Goal: Task Accomplishment & Management: Use online tool/utility

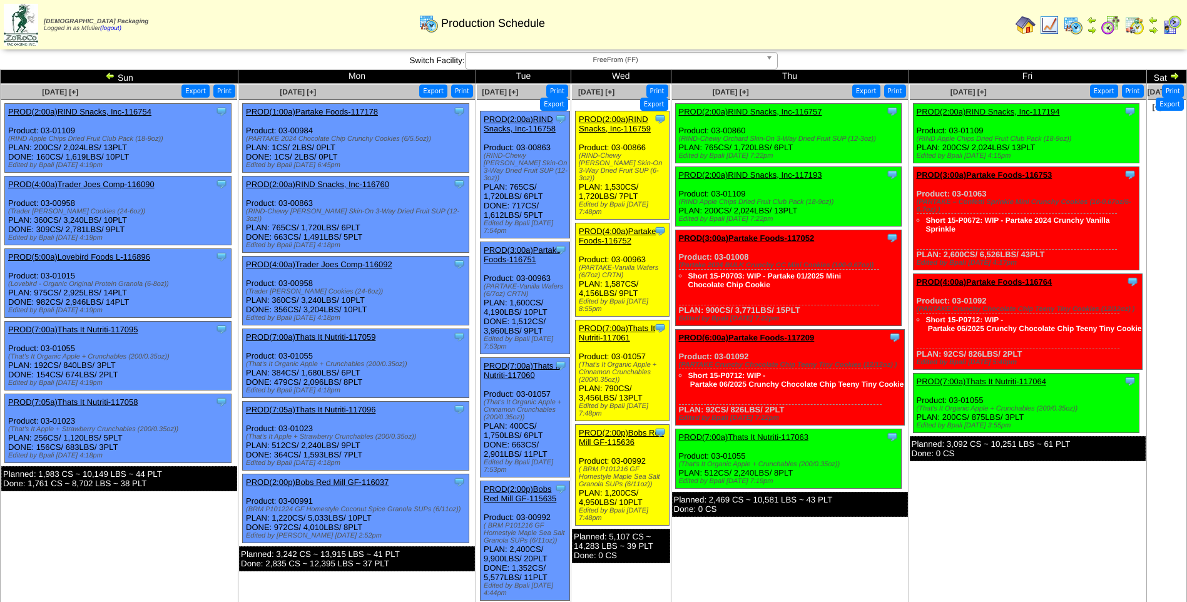
click at [635, 60] on span "FreeFrom (FF)" at bounding box center [616, 60] width 290 height 15
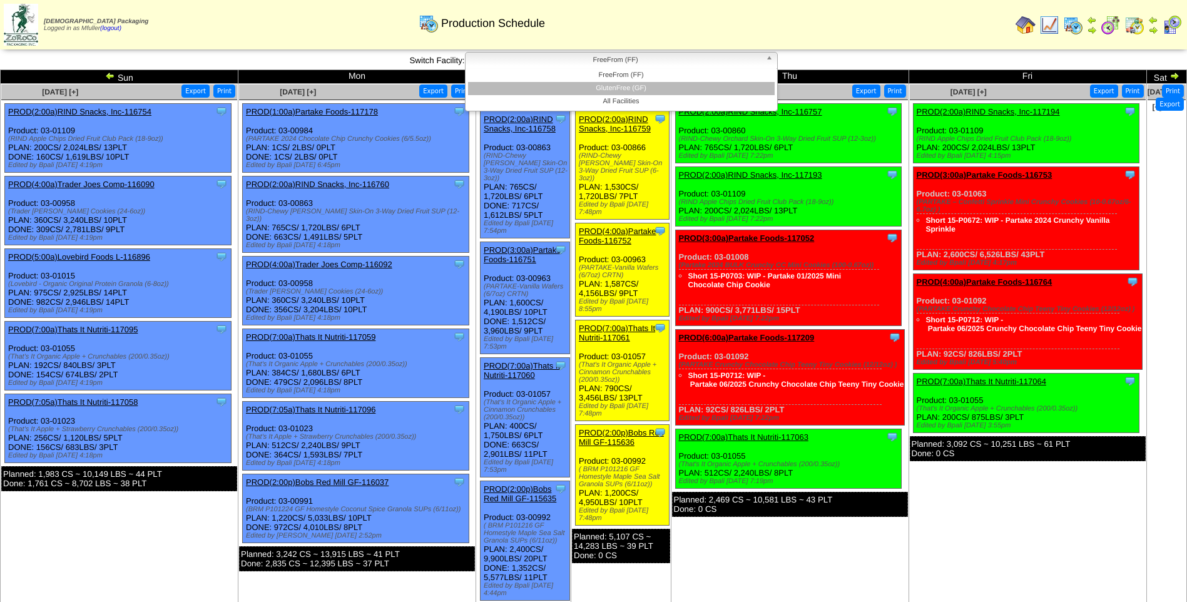
click at [630, 89] on li "GlutenFree (GF)" at bounding box center [621, 88] width 307 height 13
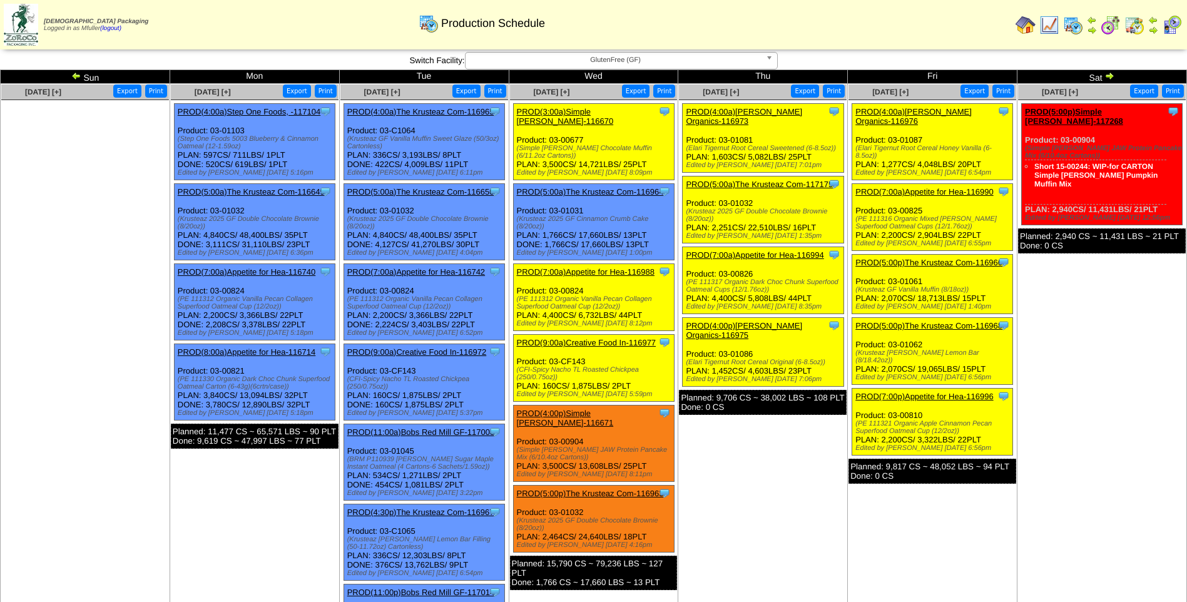
click at [922, 110] on link "PROD(4:00a)[PERSON_NAME] Organics-116976" at bounding box center [914, 116] width 116 height 19
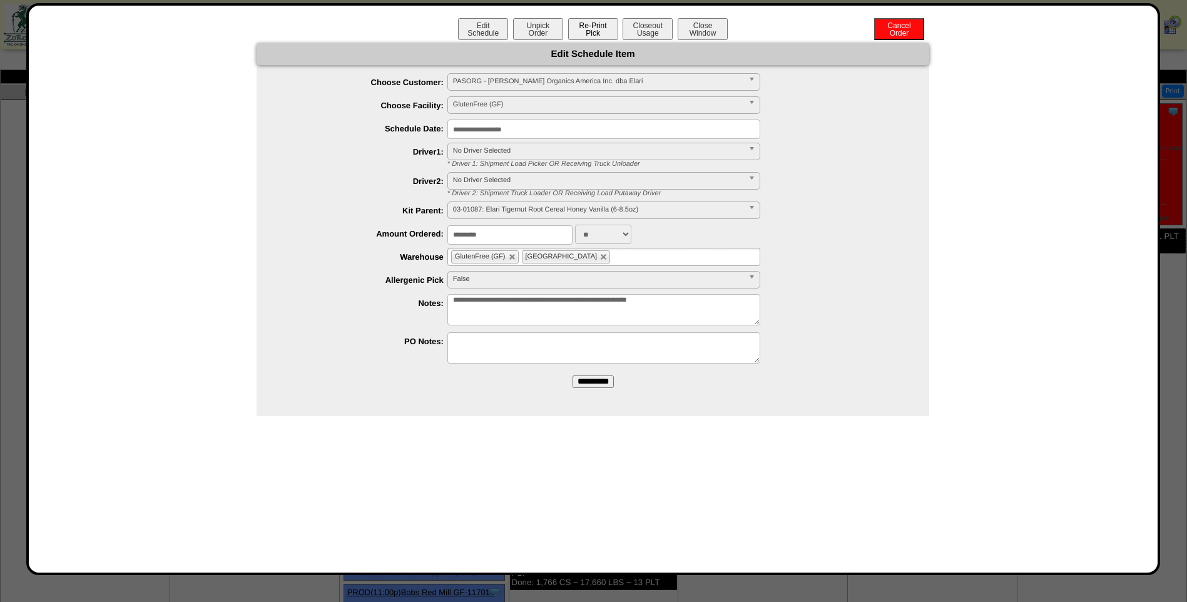
click at [598, 26] on button "Re-Print Pick" at bounding box center [593, 29] width 50 height 22
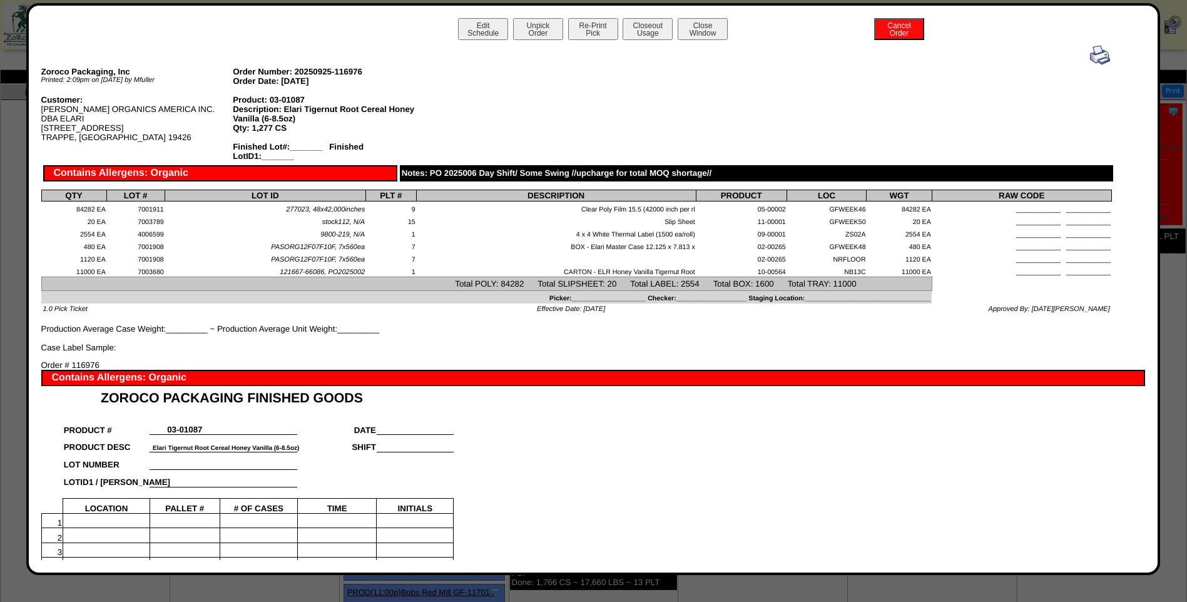
click at [1090, 57] on img at bounding box center [1100, 55] width 20 height 20
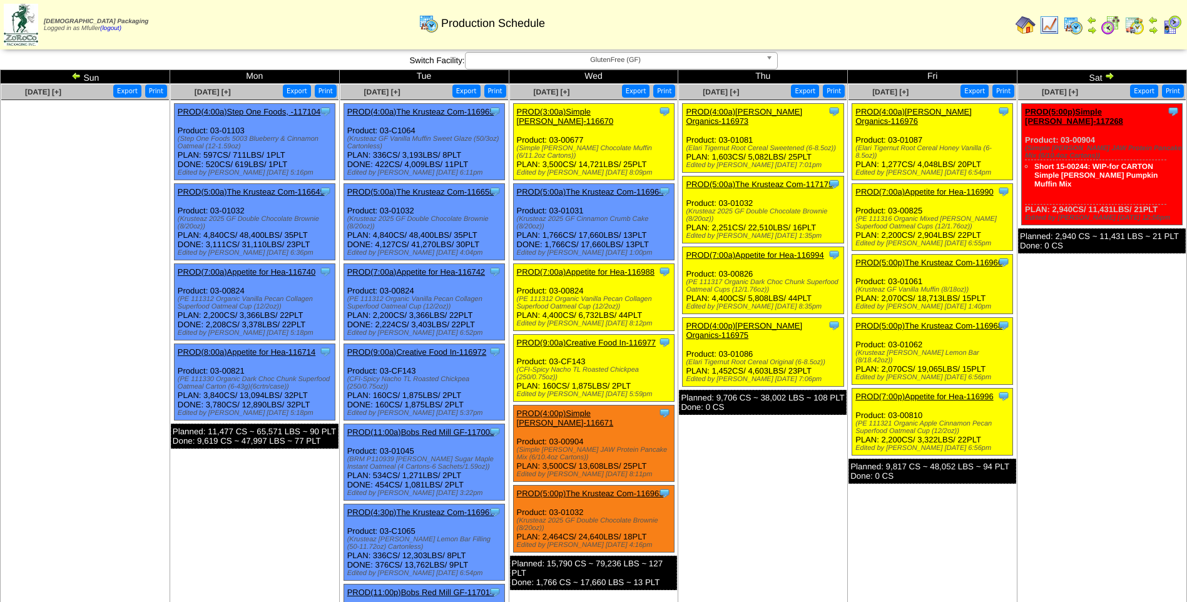
click at [891, 187] on link "PROD(7:00a)Appetite for Hea-116990" at bounding box center [925, 191] width 138 height 9
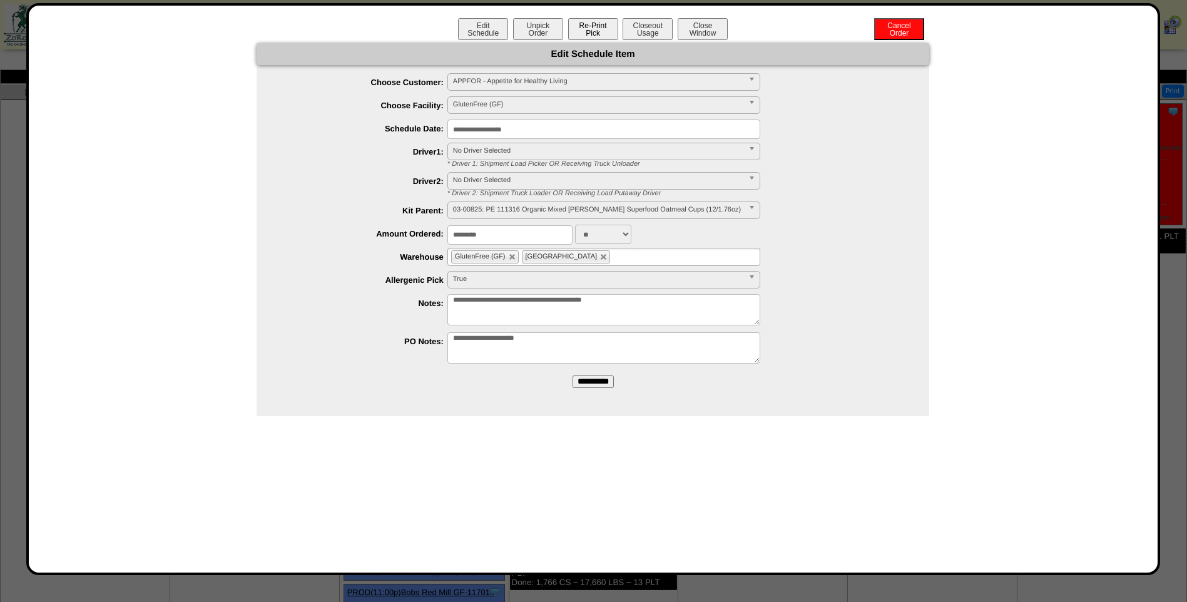
click at [586, 30] on button "Re-Print Pick" at bounding box center [593, 29] width 50 height 22
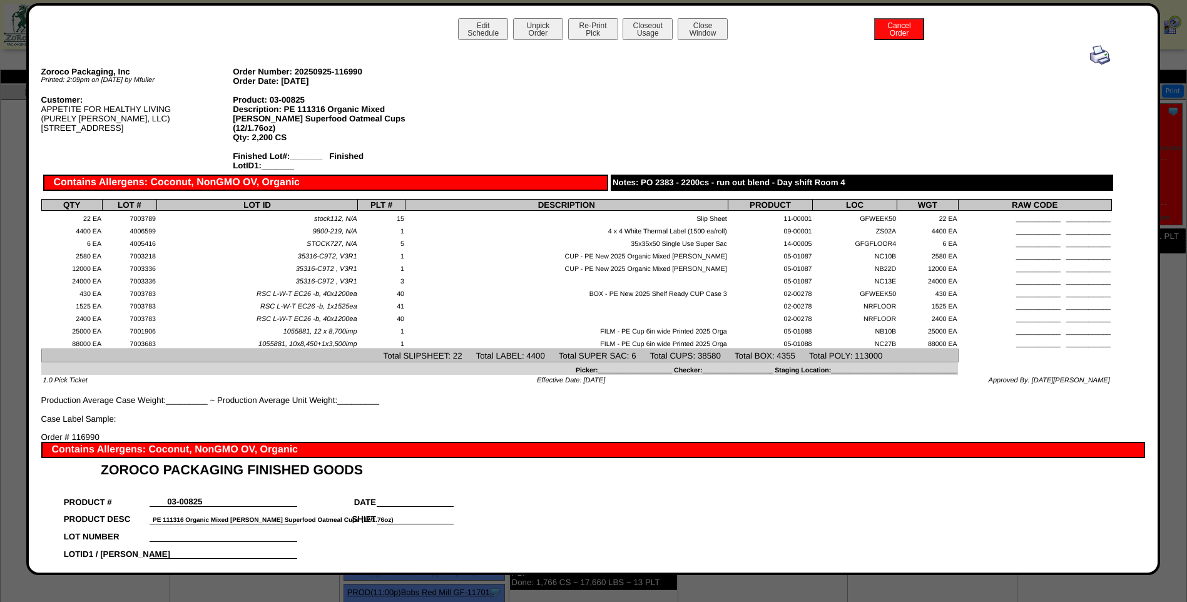
click at [1092, 56] on img at bounding box center [1100, 55] width 20 height 20
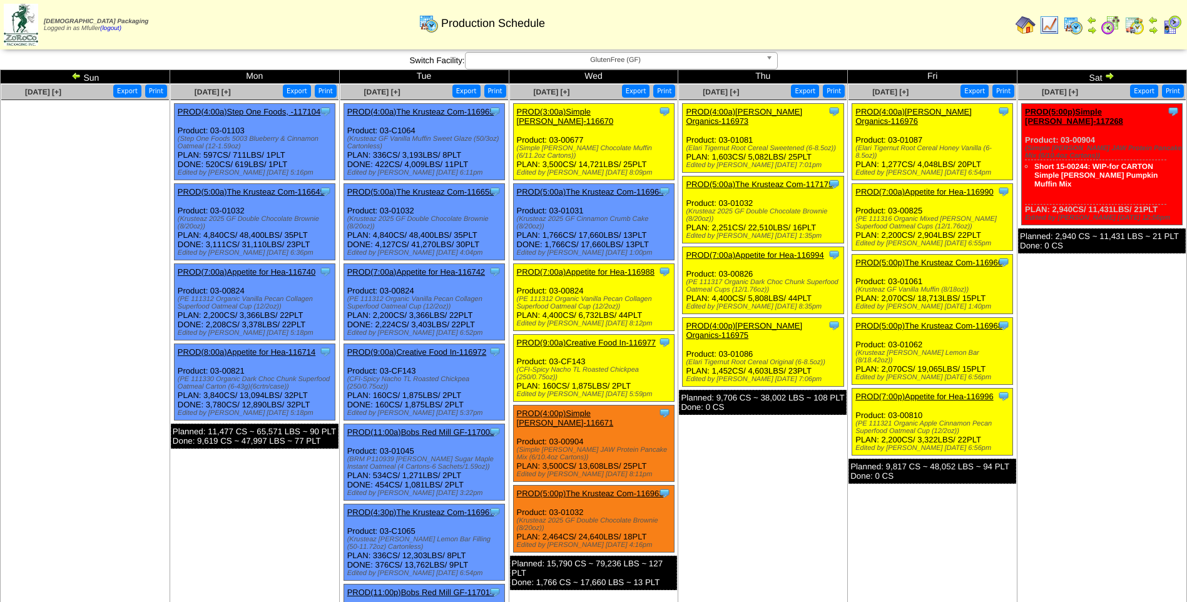
click at [931, 258] on link "PROD(5:00p)The Krusteaz Com-116966" at bounding box center [929, 262] width 147 height 9
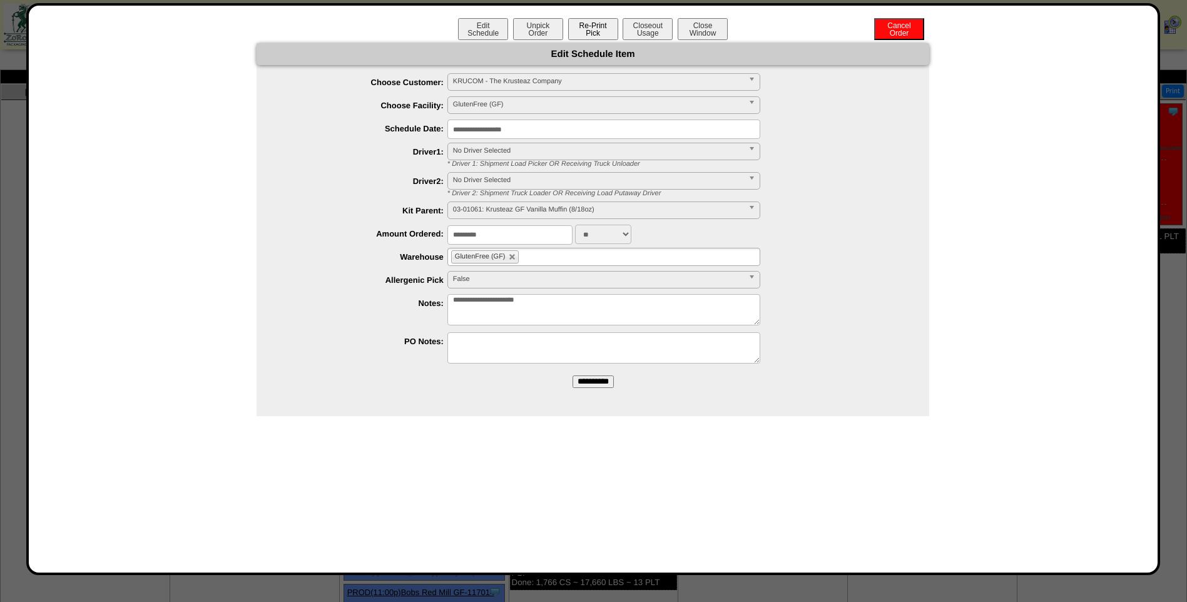
click at [603, 31] on button "Re-Print Pick" at bounding box center [593, 29] width 50 height 22
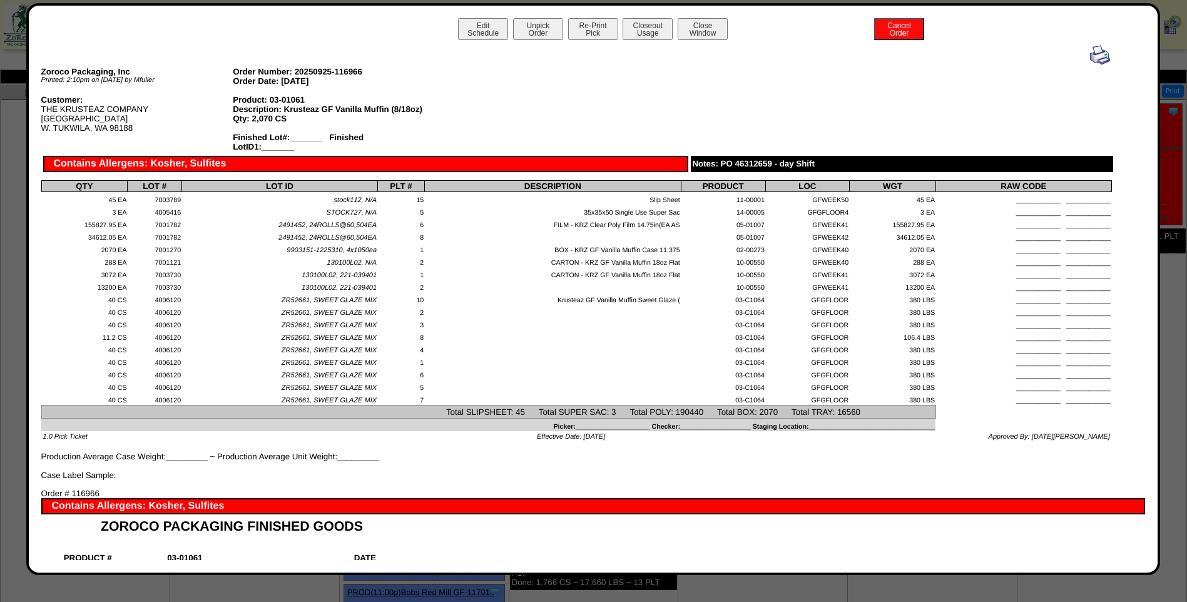
click at [1097, 56] on img at bounding box center [1100, 55] width 20 height 20
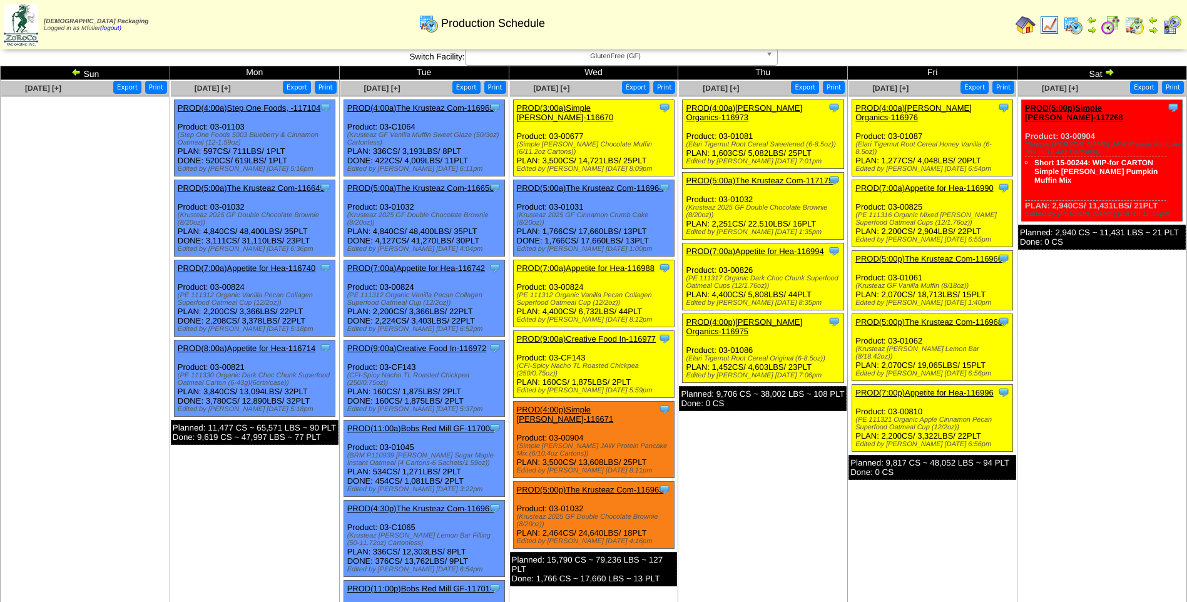
scroll to position [63, 0]
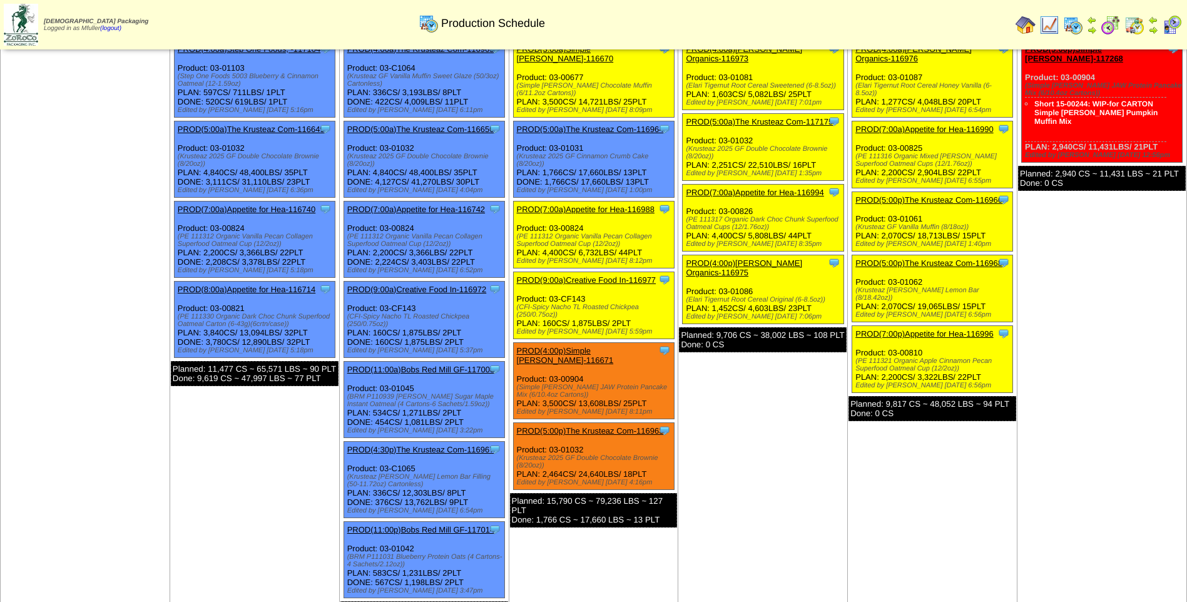
click at [939, 258] on link "PROD(5:00p)The Krusteaz Com-116968" at bounding box center [929, 262] width 147 height 9
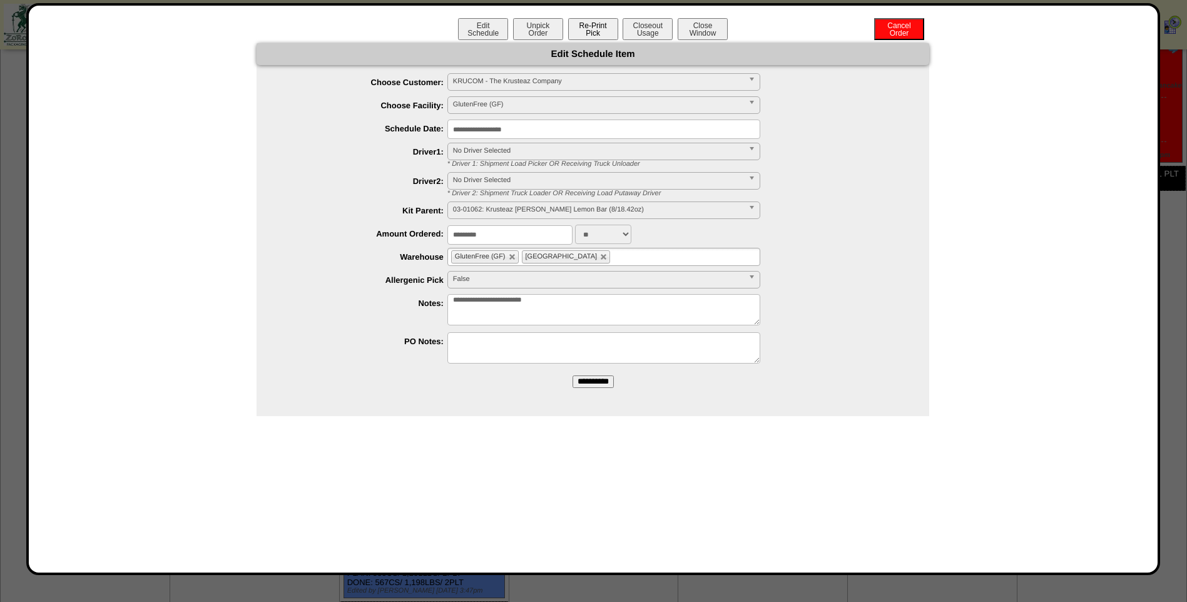
click at [596, 33] on button "Re-Print Pick" at bounding box center [593, 29] width 50 height 22
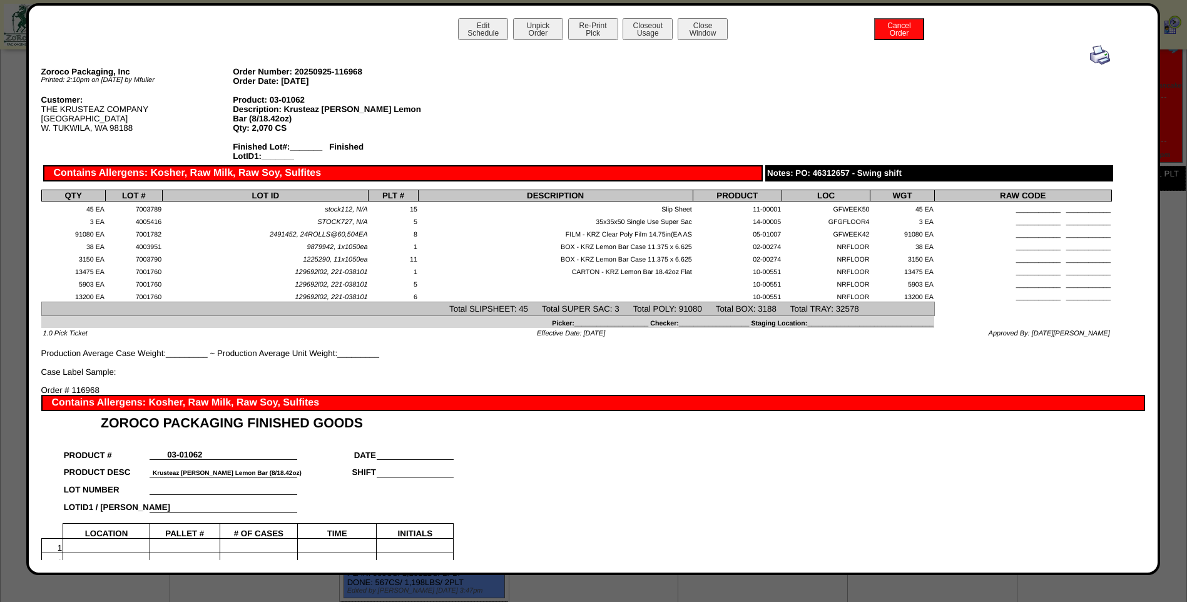
click at [1095, 53] on img at bounding box center [1100, 55] width 20 height 20
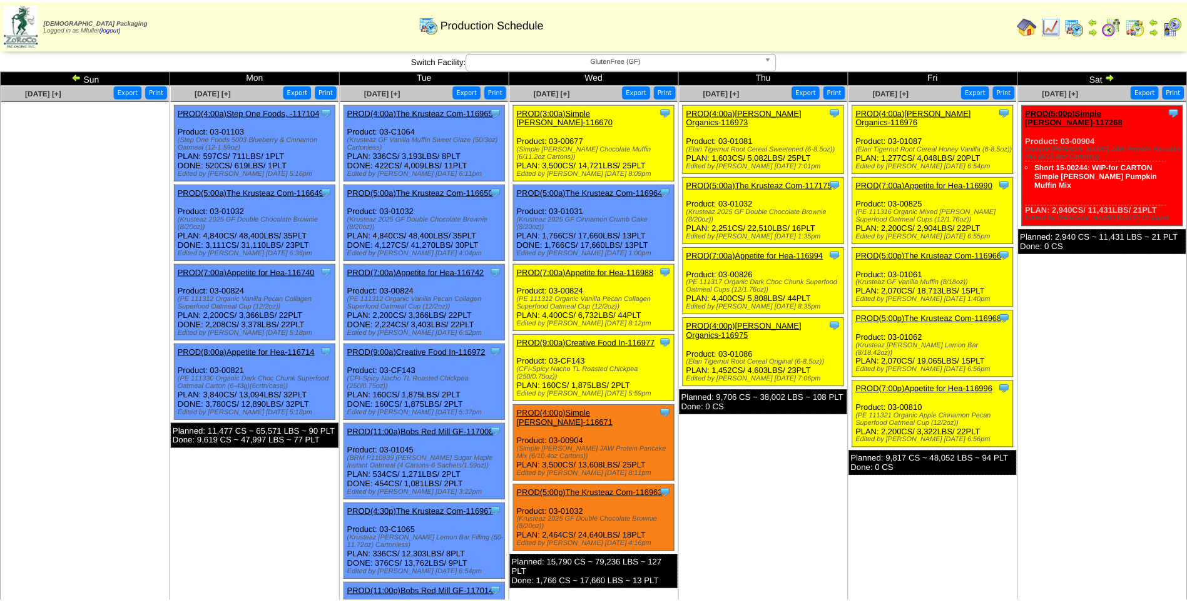
scroll to position [63, 0]
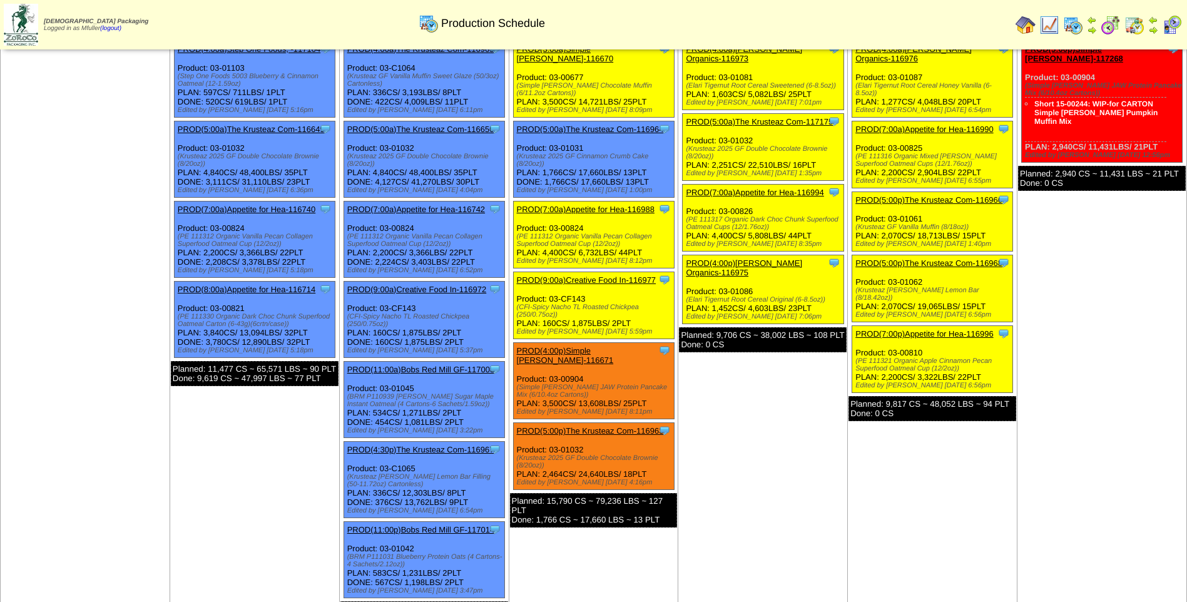
click at [949, 329] on link "PROD(7:00p)Appetite for Hea-116996" at bounding box center [925, 333] width 138 height 9
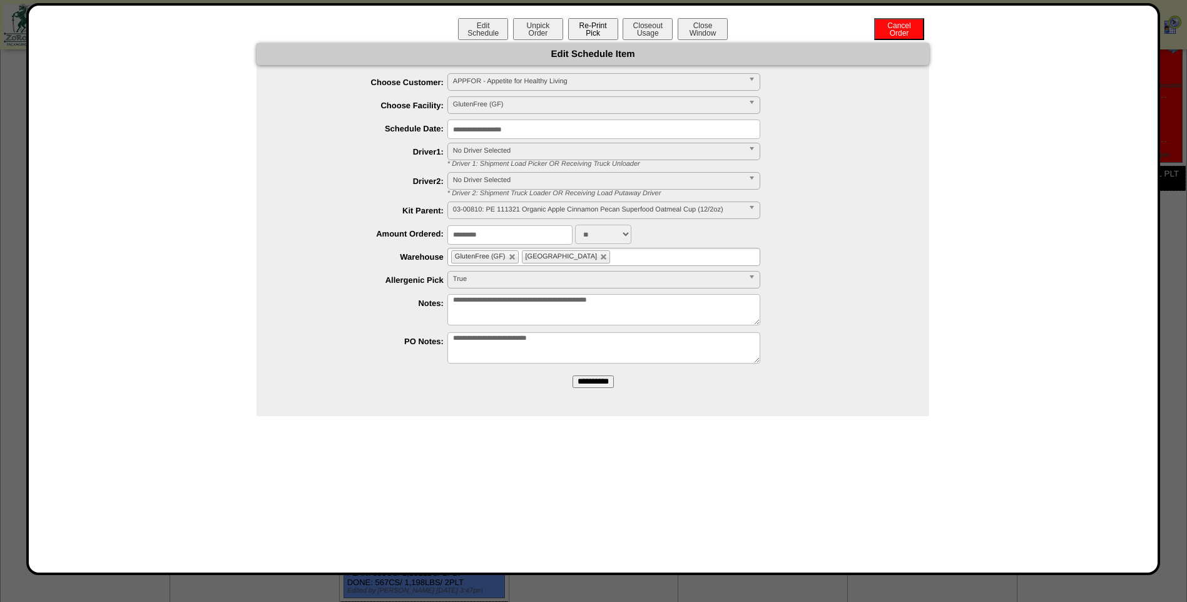
click at [588, 31] on button "Re-Print Pick" at bounding box center [593, 29] width 50 height 22
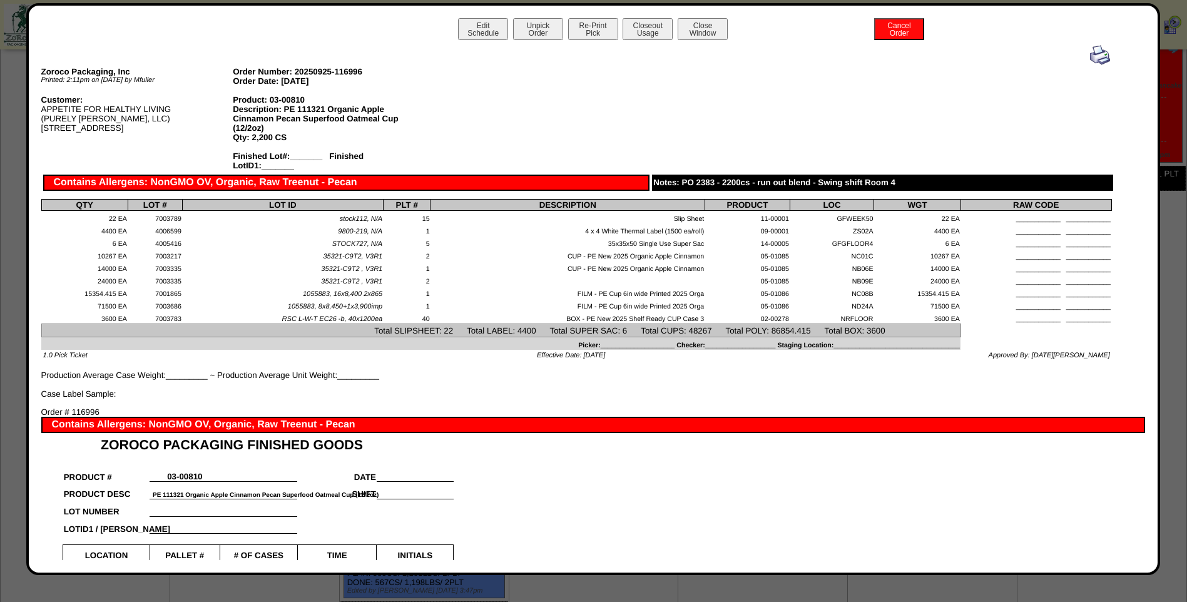
click at [1093, 54] on img at bounding box center [1100, 55] width 20 height 20
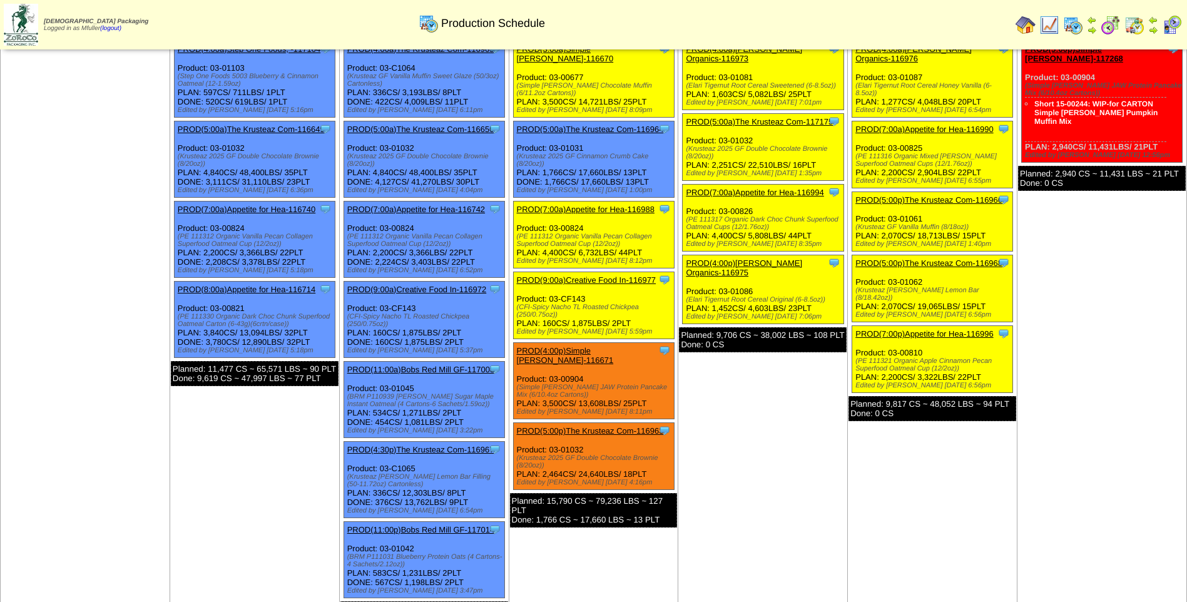
scroll to position [125, 0]
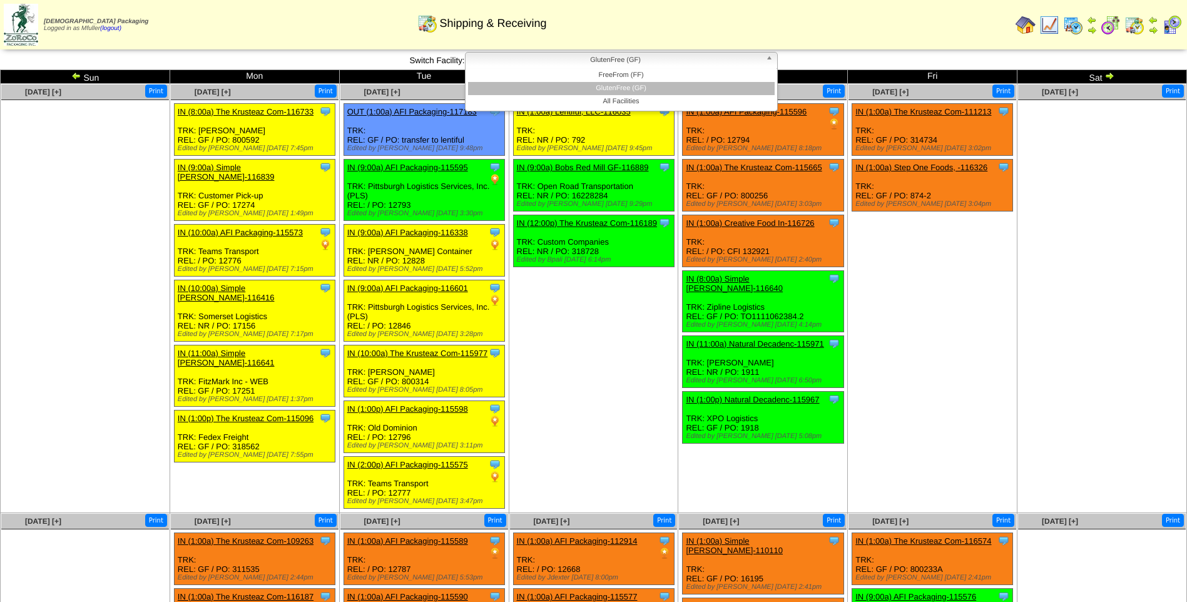
click at [656, 64] on span "GlutenFree (GF)" at bounding box center [616, 60] width 290 height 15
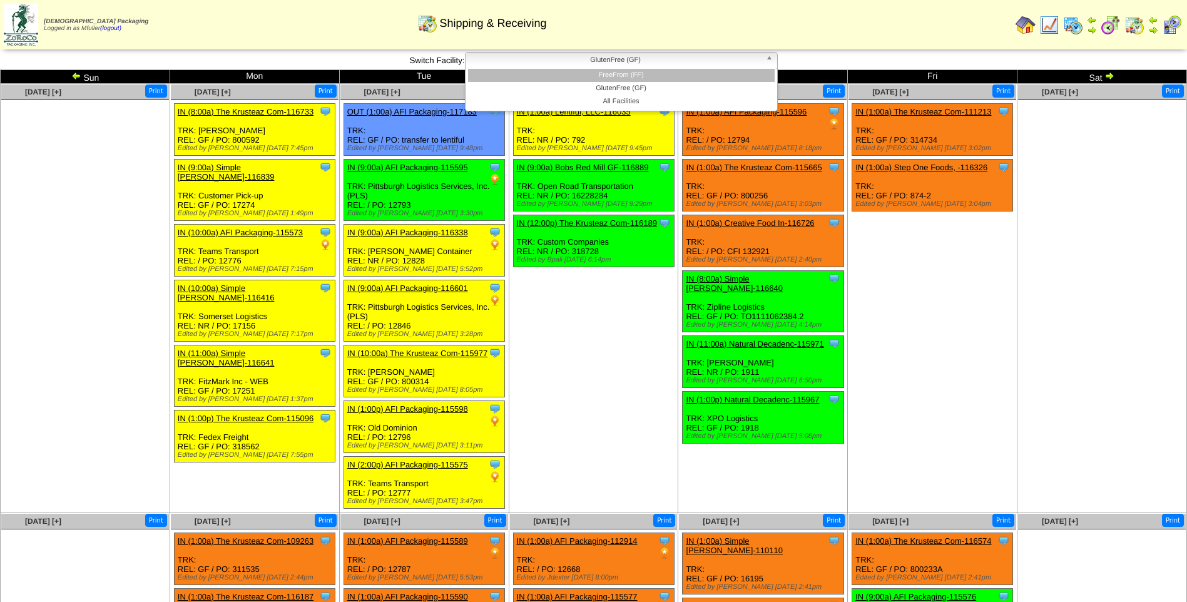
click at [653, 74] on li "FreeFrom (FF)" at bounding box center [621, 75] width 307 height 13
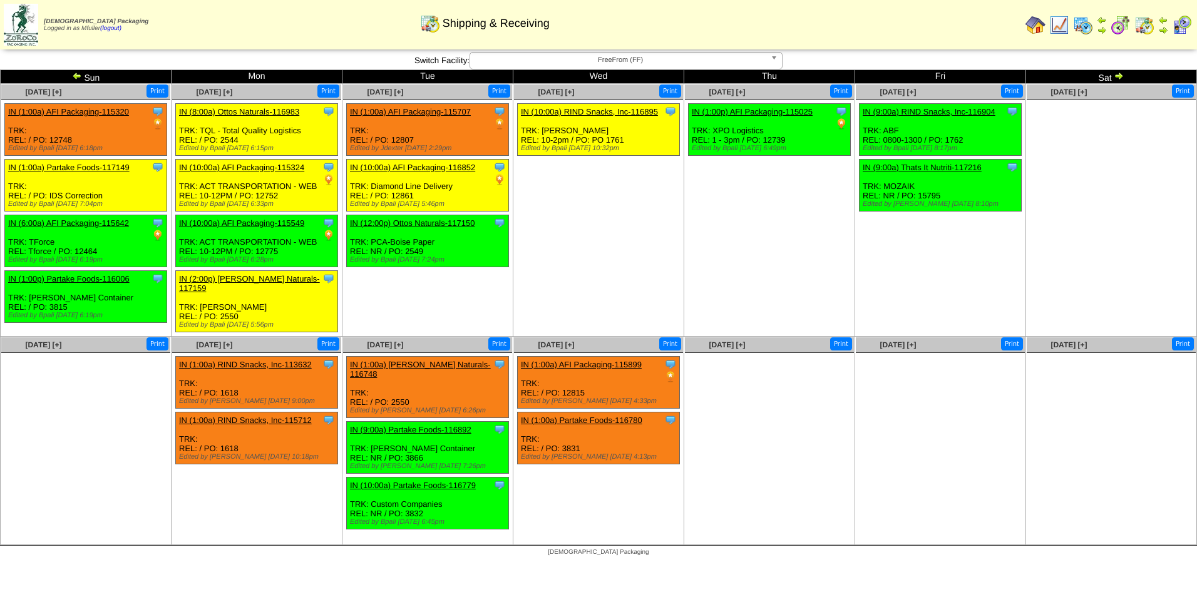
click at [636, 62] on span "FreeFrom (FF)" at bounding box center [620, 60] width 290 height 15
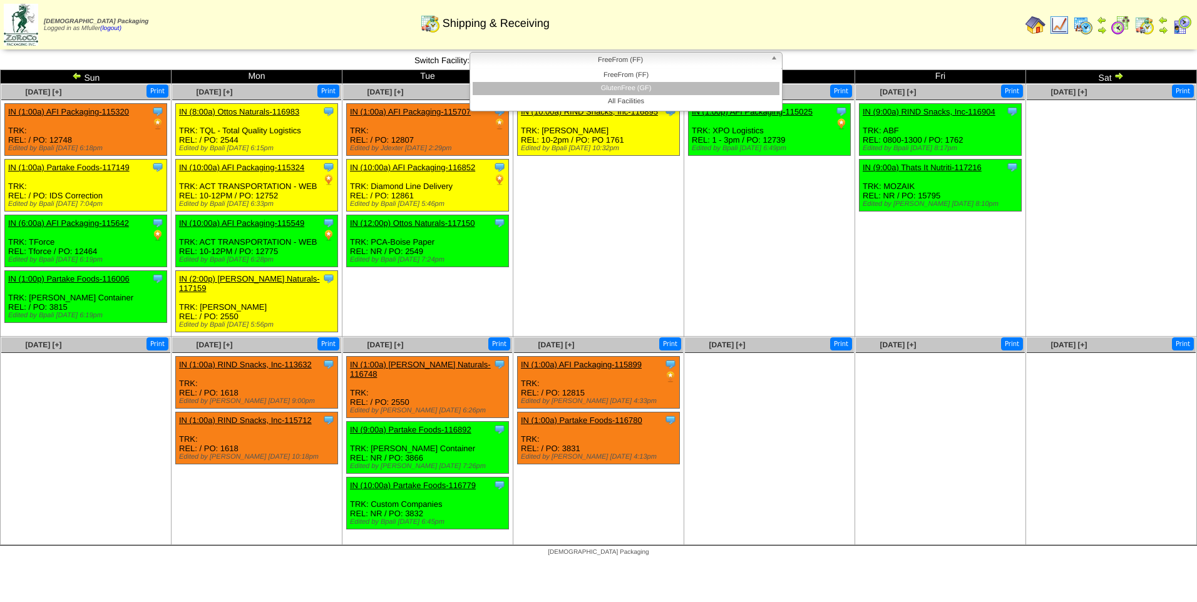
click at [630, 84] on li "GlutenFree (GF)" at bounding box center [626, 88] width 307 height 13
